Goal: Task Accomplishment & Management: Use online tool/utility

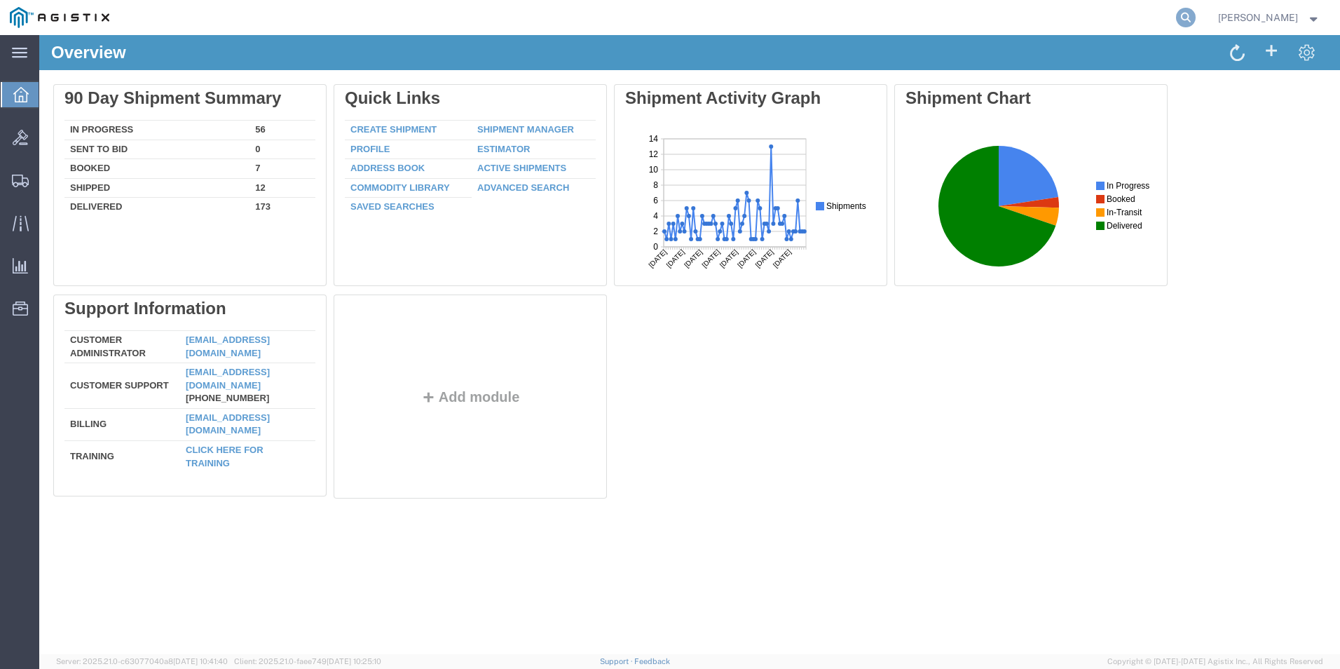
click at [1180, 18] on icon at bounding box center [1186, 18] width 20 height 20
type input "GDIT-80180"
click at [1183, 16] on icon at bounding box center [1186, 18] width 20 height 20
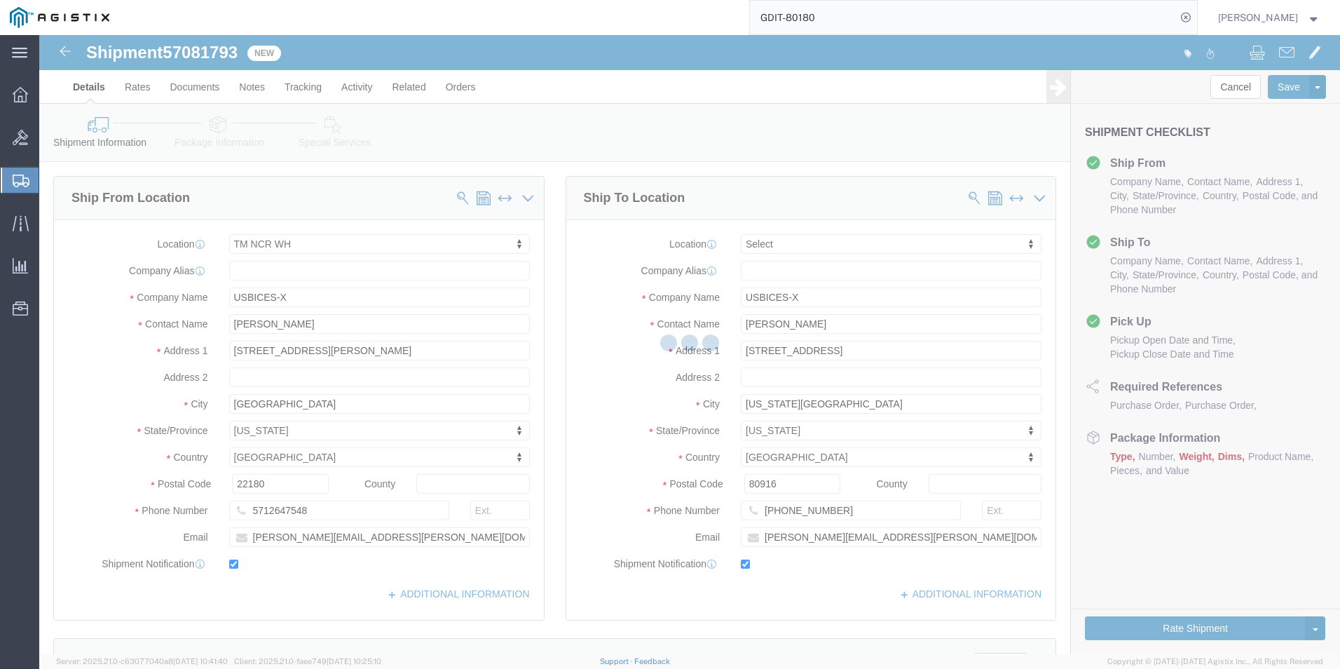
select select "69651"
select select
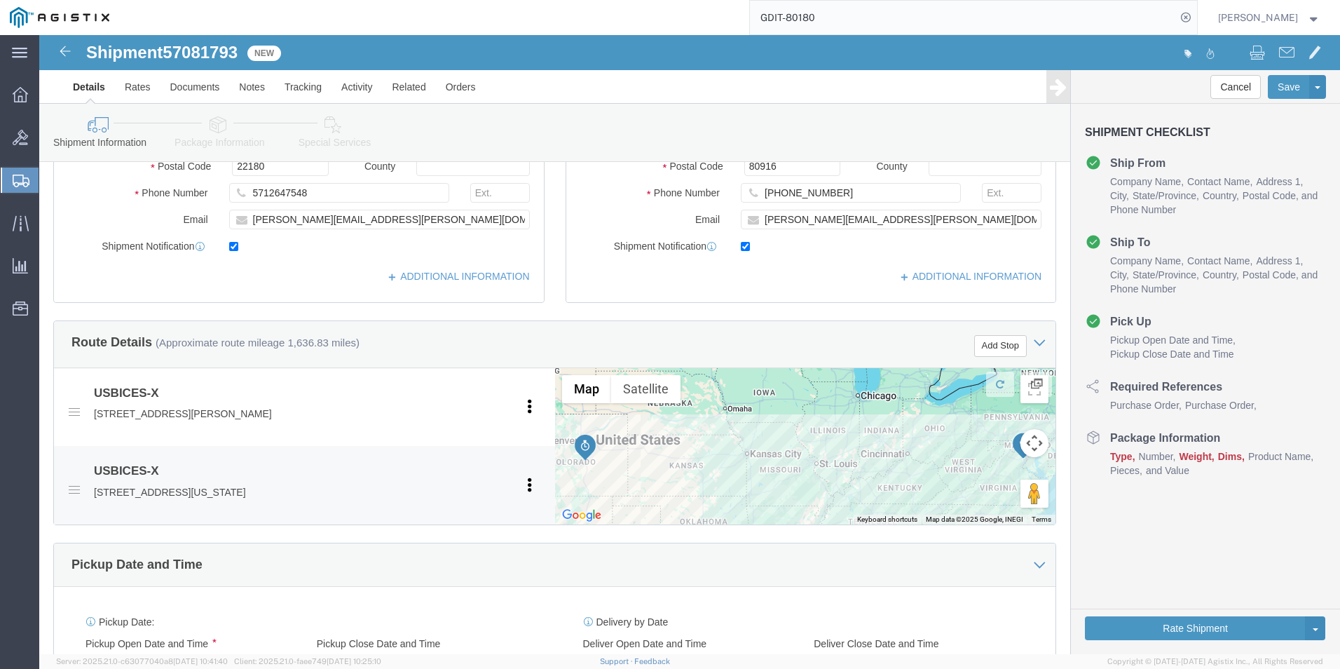
scroll to position [176, 0]
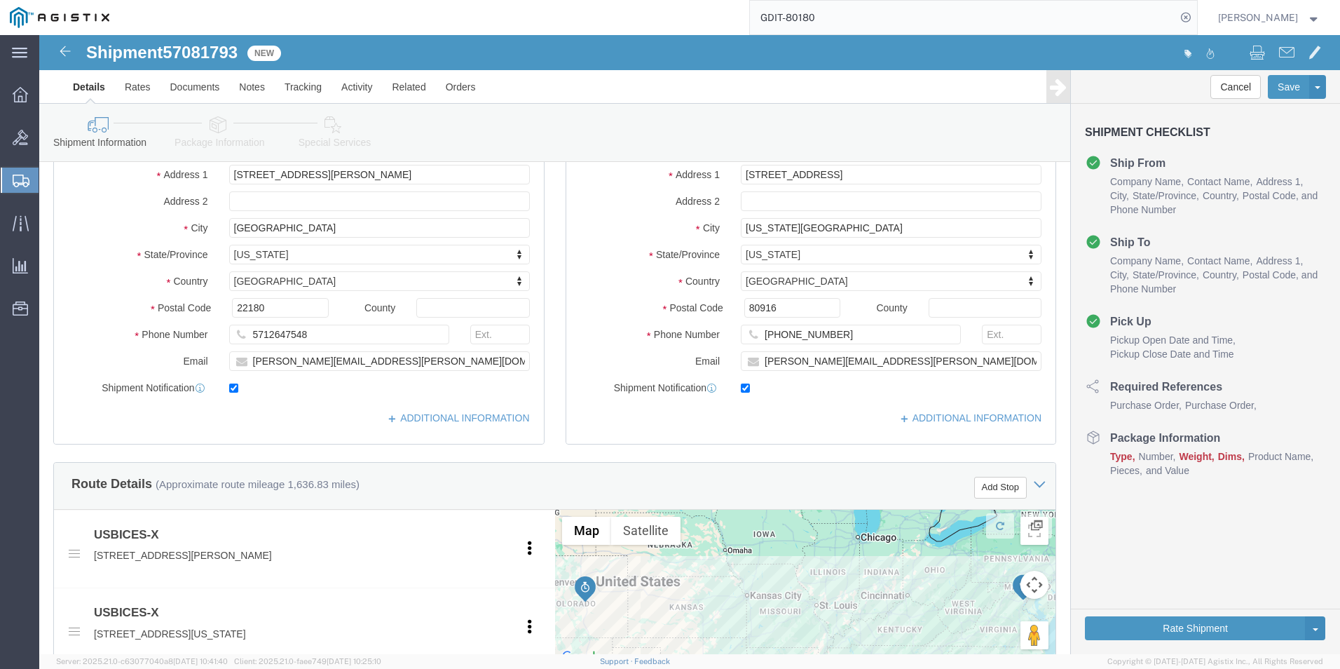
click icon
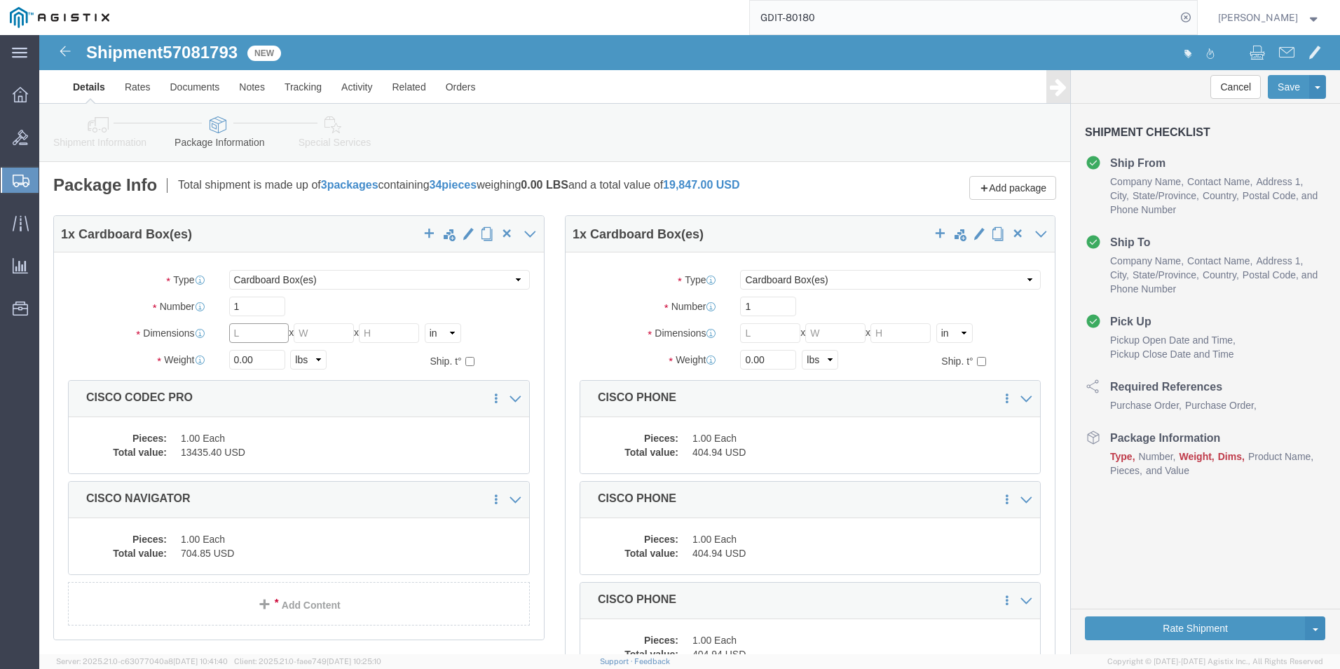
click input "text"
click input "0.00"
type input "0"
type input "21"
click input "text"
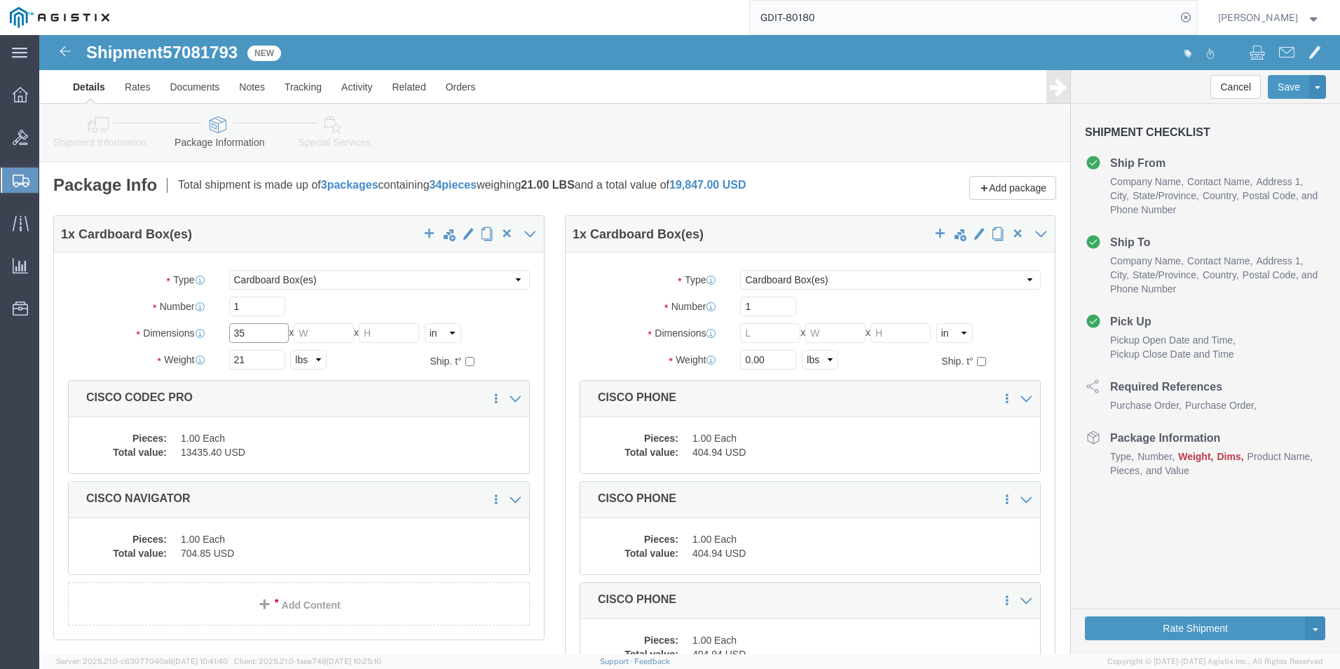
type input "35"
click input "text"
type input "14"
click input "text"
type input "9"
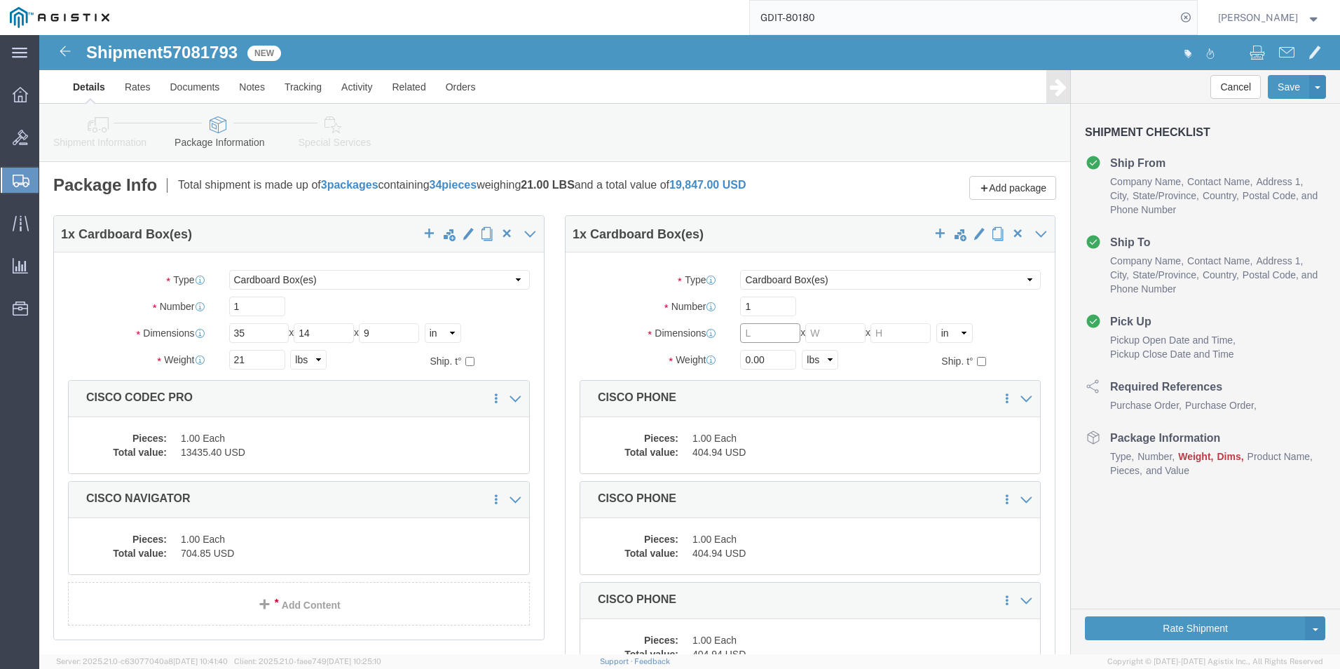
click input "text"
type input "18"
click input "text"
type input "14"
click input "text"
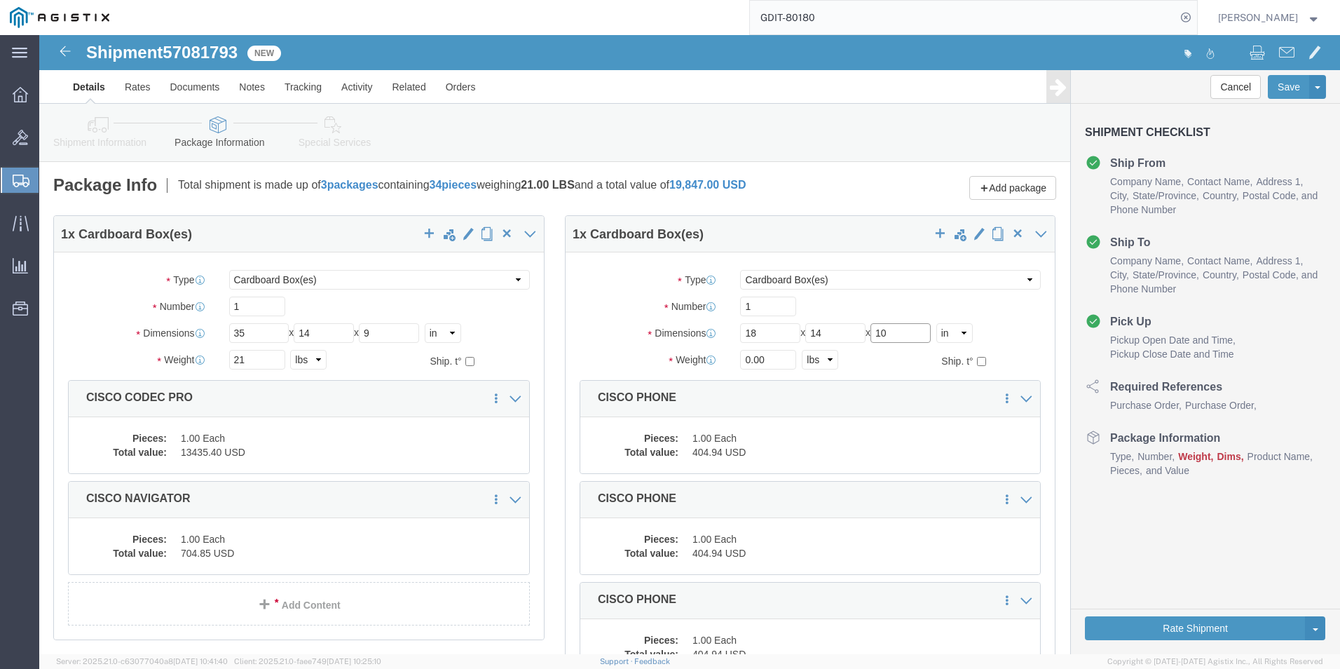
type input "10"
click input "0.00"
type input "0"
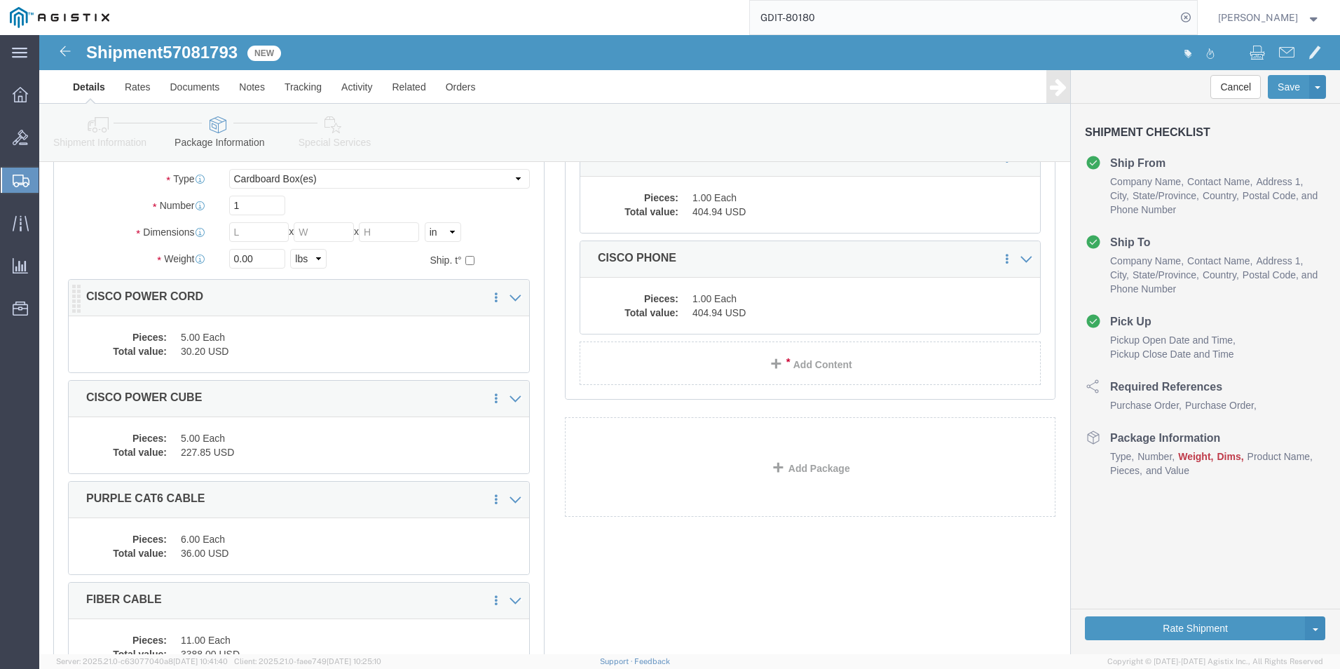
scroll to position [518, 0]
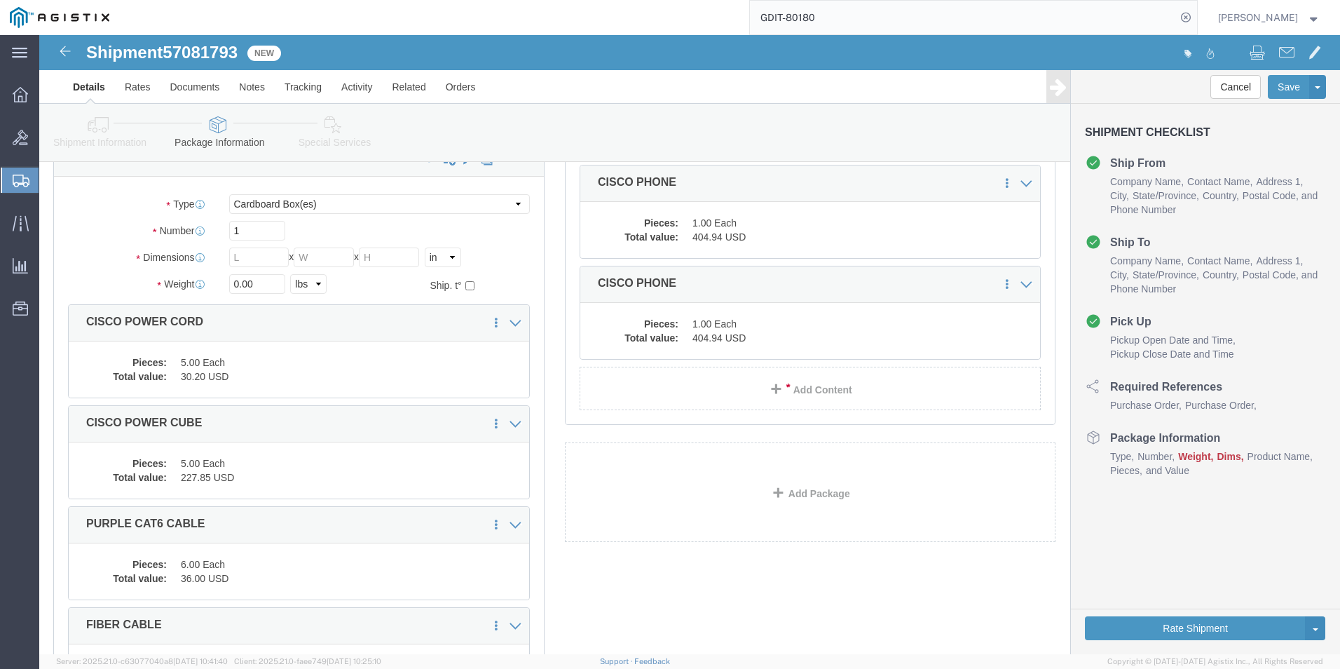
type input "18"
click input "0.00"
type input "0"
type input "1"
click input "text"
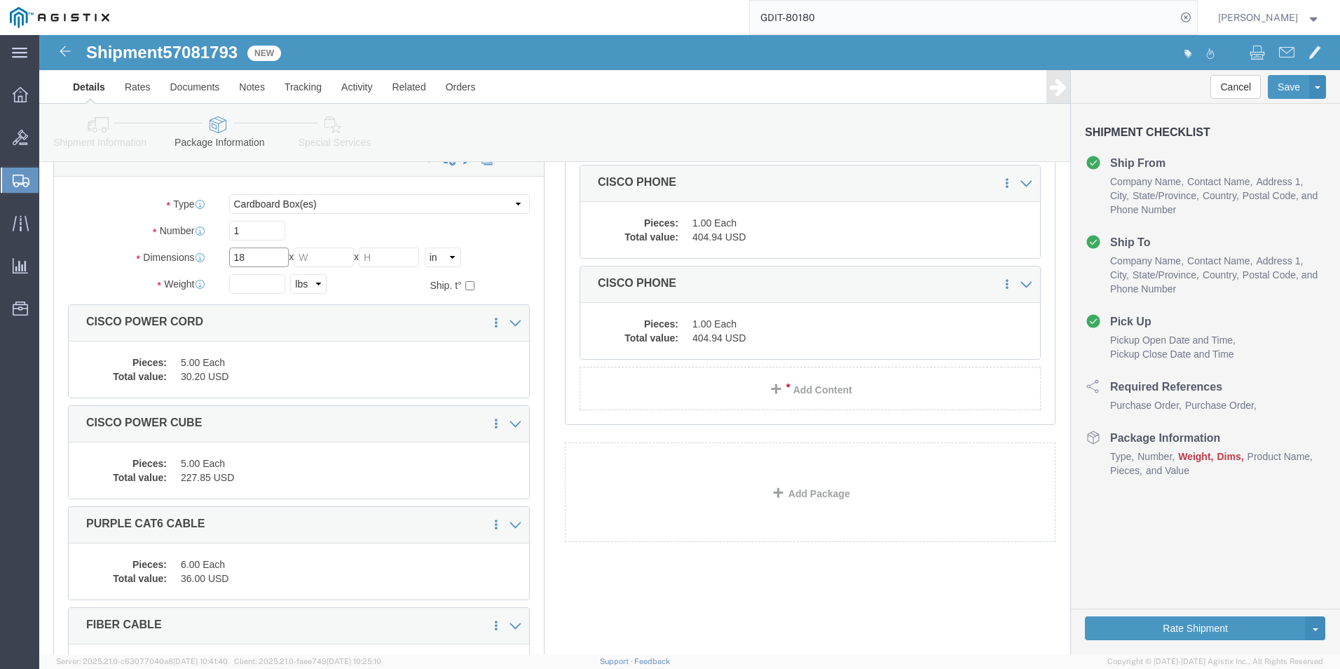
type input "18"
click input "text"
type input "12"
click input "text"
type input "12"
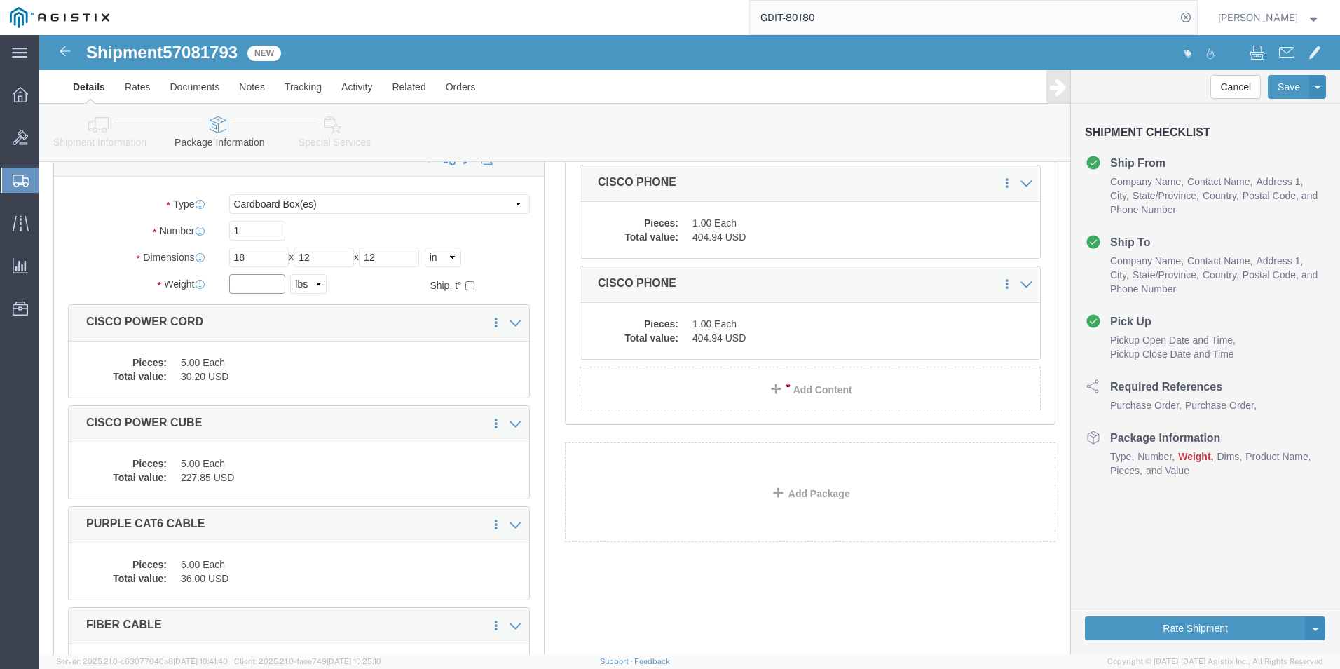
click input "text"
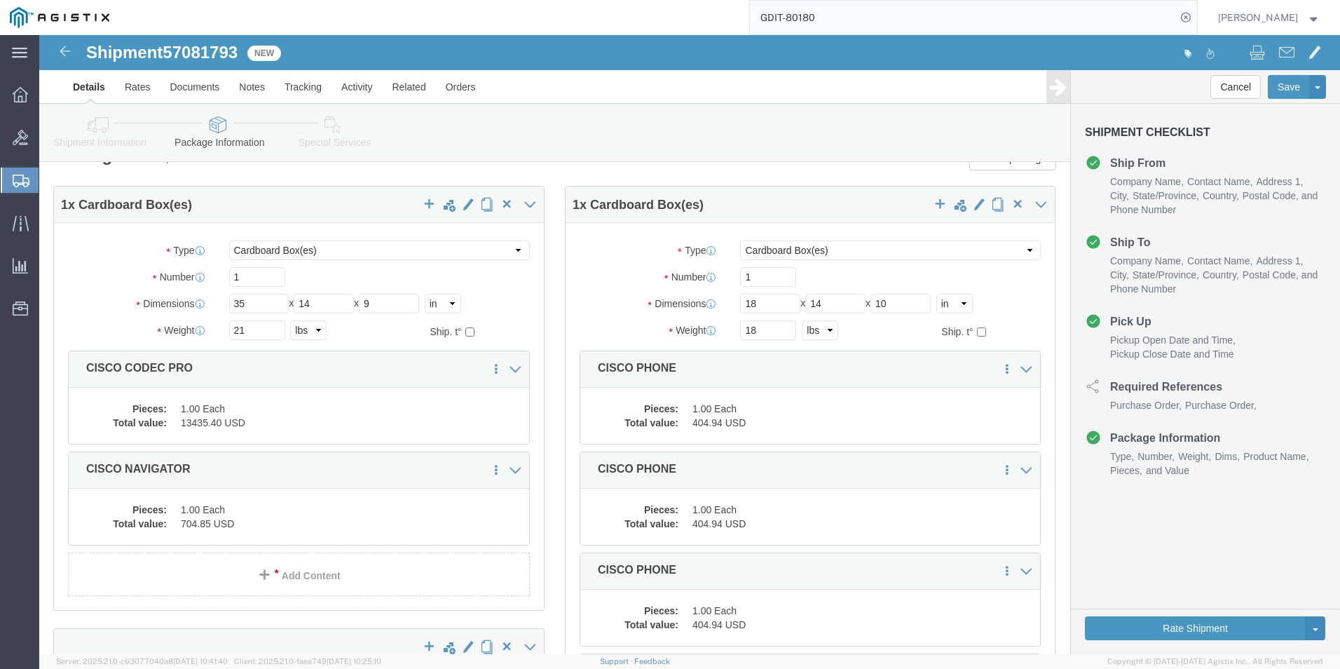
scroll to position [0, 0]
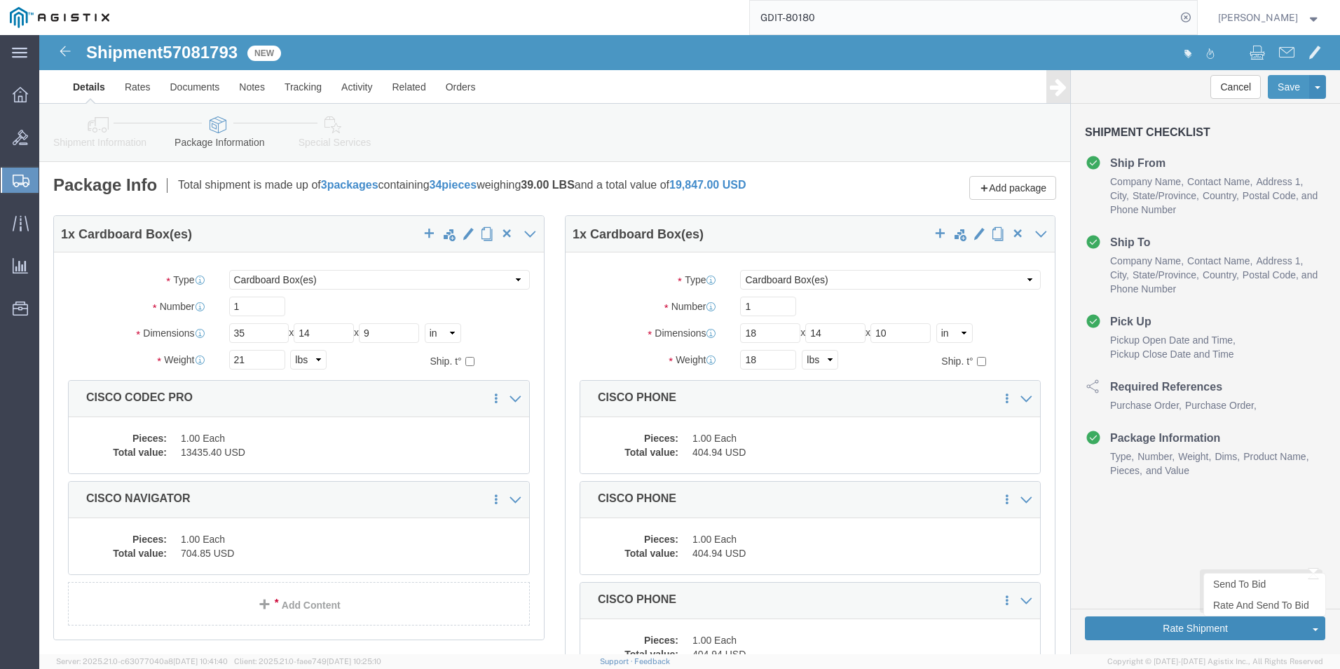
type input "9"
click button "Rate Shipment"
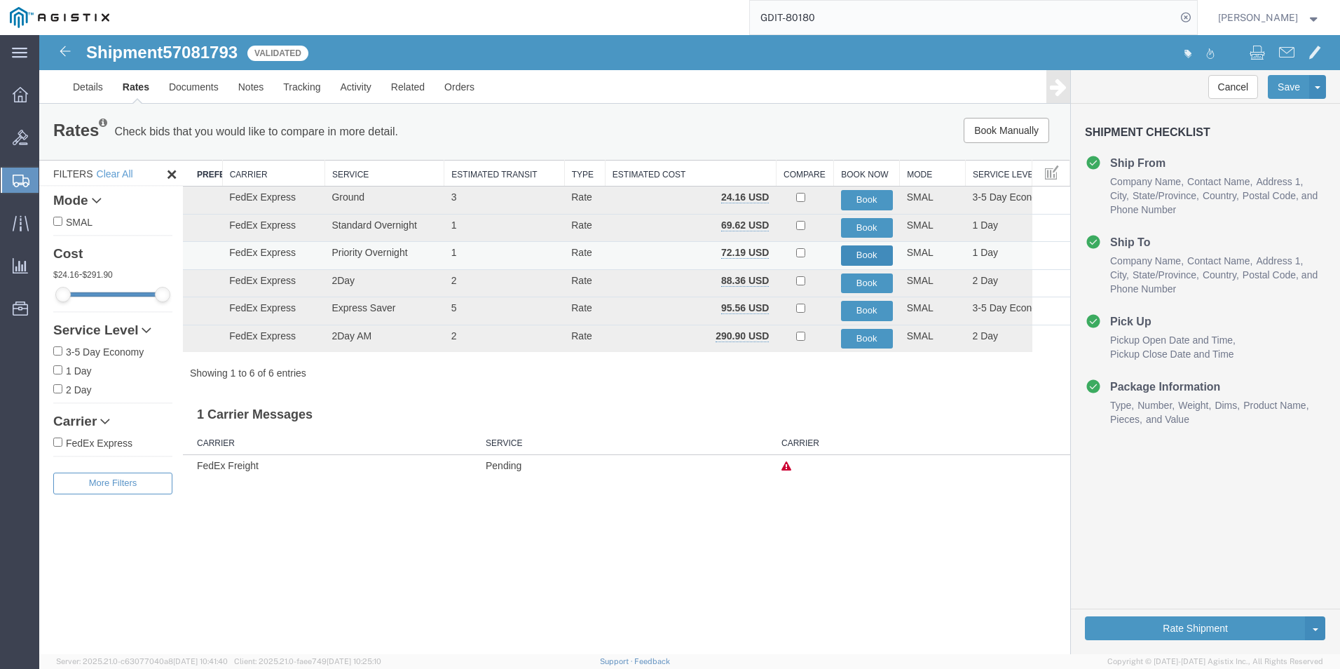
click at [863, 257] on button "Book" at bounding box center [867, 255] width 52 height 20
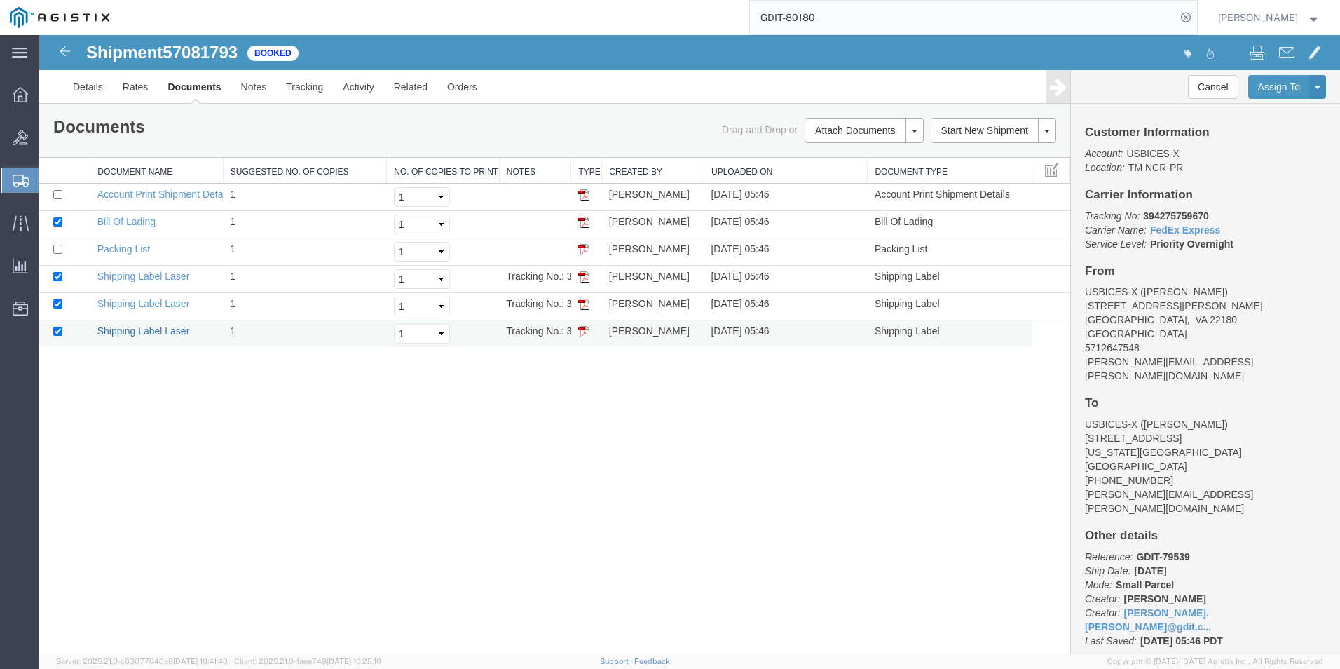
click at [144, 334] on link "Shipping Label Laser" at bounding box center [143, 330] width 93 height 11
click at [169, 306] on link "Shipping Label Laser" at bounding box center [143, 303] width 93 height 11
click at [130, 276] on link "Shipping Label Laser" at bounding box center [143, 276] width 93 height 11
click at [122, 249] on link "Packing List" at bounding box center [123, 248] width 53 height 11
click at [129, 222] on link "Bill Of Lading" at bounding box center [126, 221] width 58 height 11
